Goal: Information Seeking & Learning: Learn about a topic

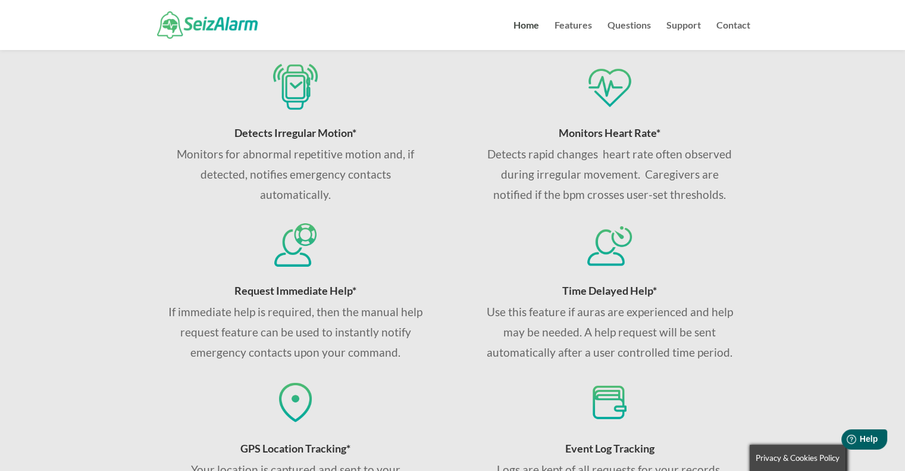
scroll to position [599, 0]
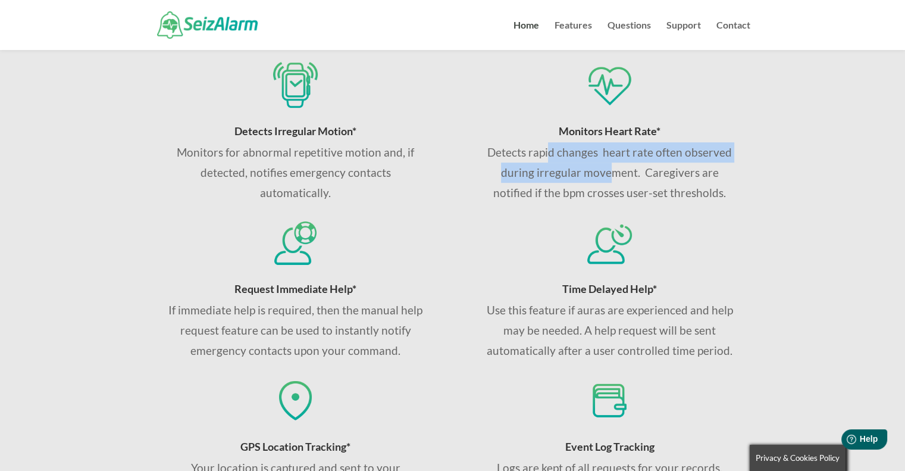
drag, startPoint x: 552, startPoint y: 155, endPoint x: 592, endPoint y: 172, distance: 43.2
click at [592, 172] on p "Detects rapid changes heart rate often observed during irregular movement. Care…" at bounding box center [609, 172] width 255 height 61
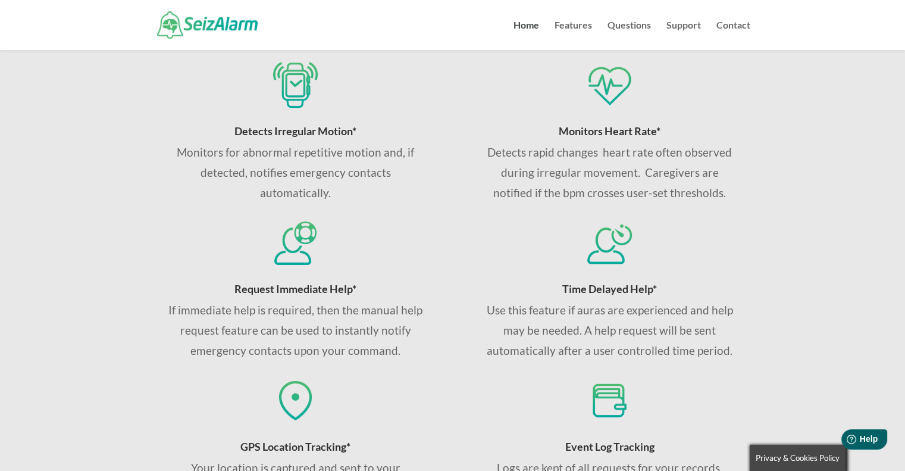
click at [654, 209] on div "Monitors Heart Rate* Detects rapid changes heart rate often observed during irr…" at bounding box center [609, 290] width 281 height 457
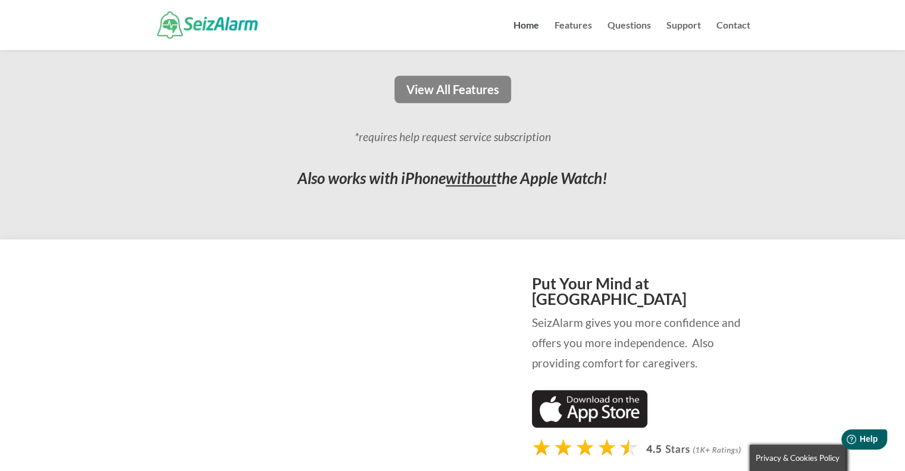
scroll to position [1066, 0]
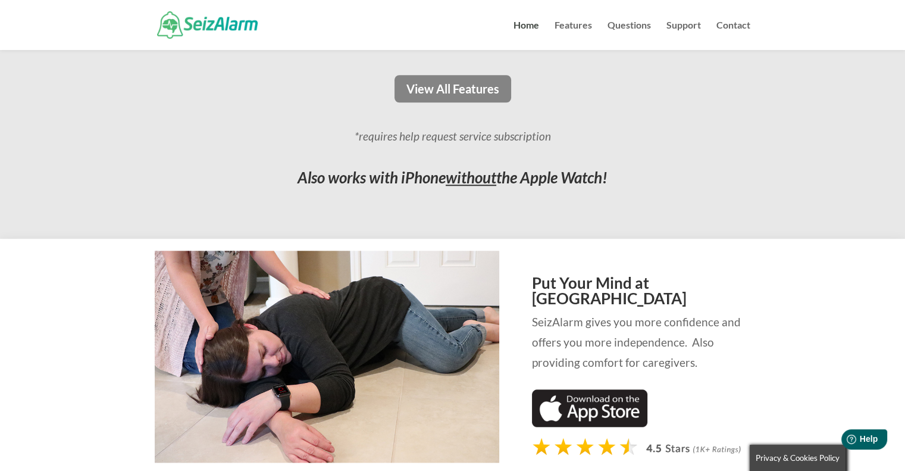
click at [462, 180] on span "without" at bounding box center [471, 177] width 51 height 19
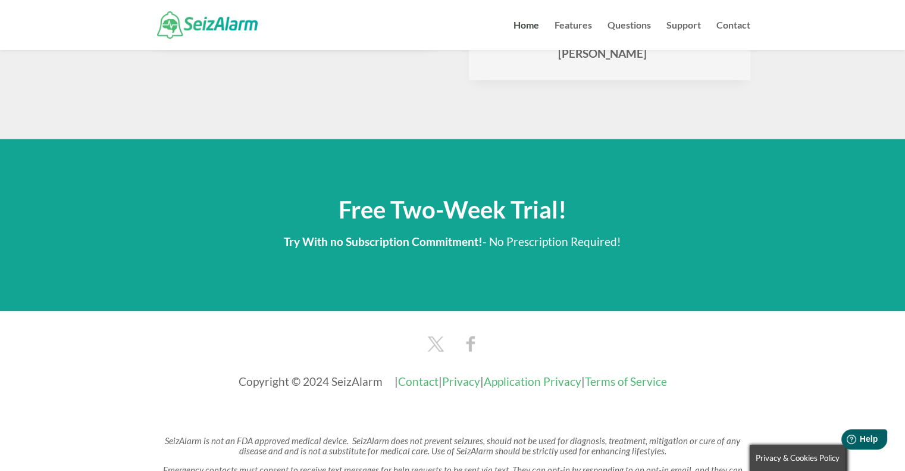
scroll to position [2006, 0]
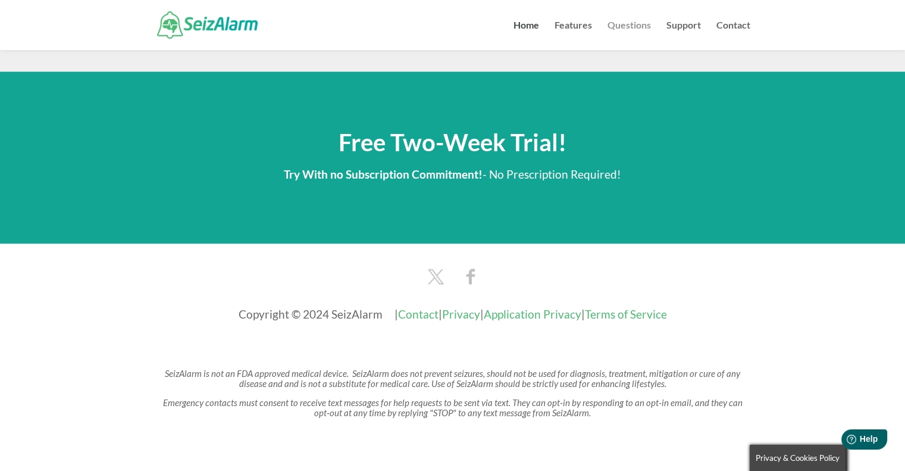
click at [635, 26] on link "Questions" at bounding box center [628, 35] width 43 height 29
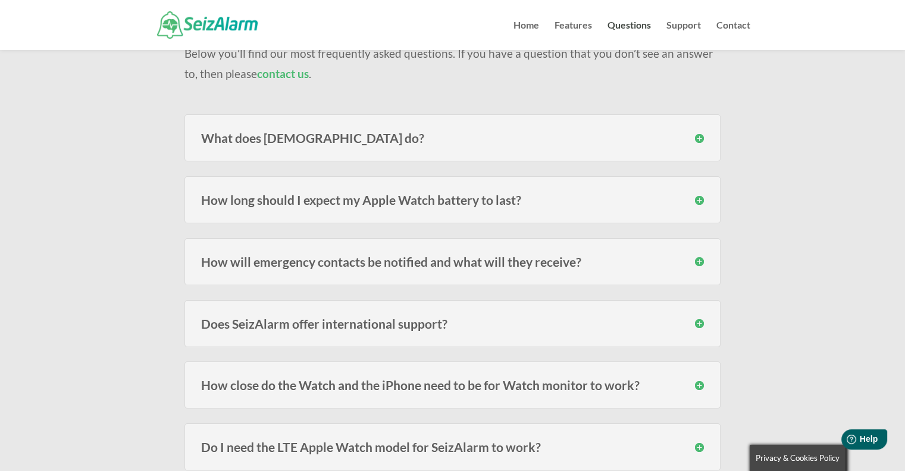
scroll to position [120, 0]
click at [490, 139] on h3 "What does SeizAlarm do?" at bounding box center [452, 136] width 503 height 12
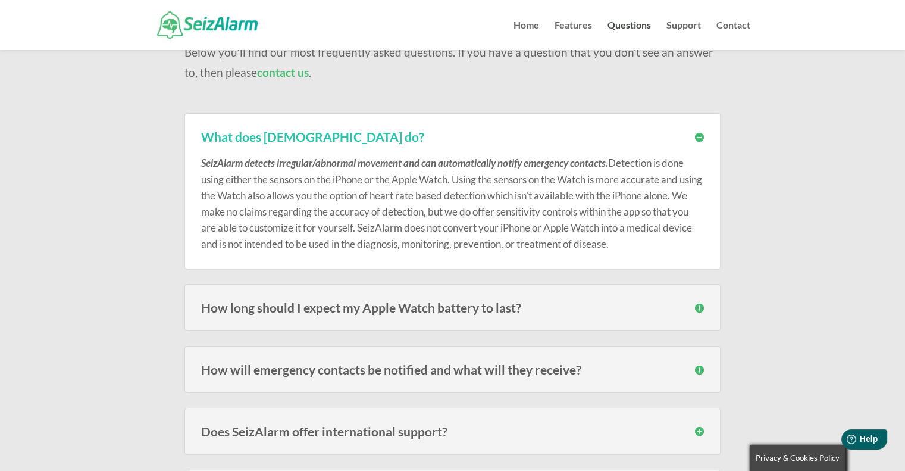
click at [636, 309] on h3 "How long should I expect my Apple Watch battery to last?" at bounding box center [452, 307] width 503 height 12
